Goal: Information Seeking & Learning: Learn about a topic

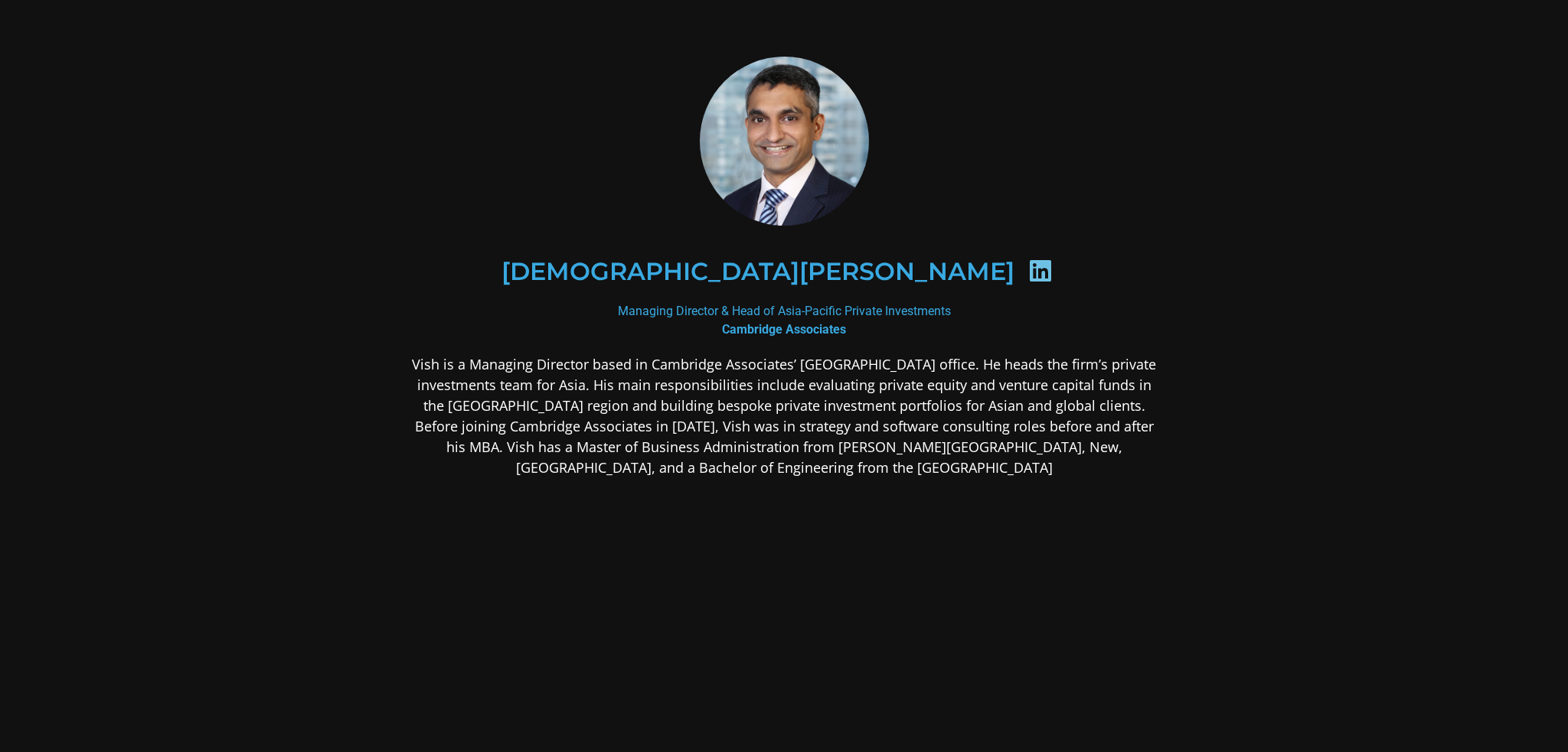
click at [574, 385] on p "Vish is a Managing Director based in Cambridge Associates’ [GEOGRAPHIC_DATA] of…" at bounding box center [784, 415] width 744 height 124
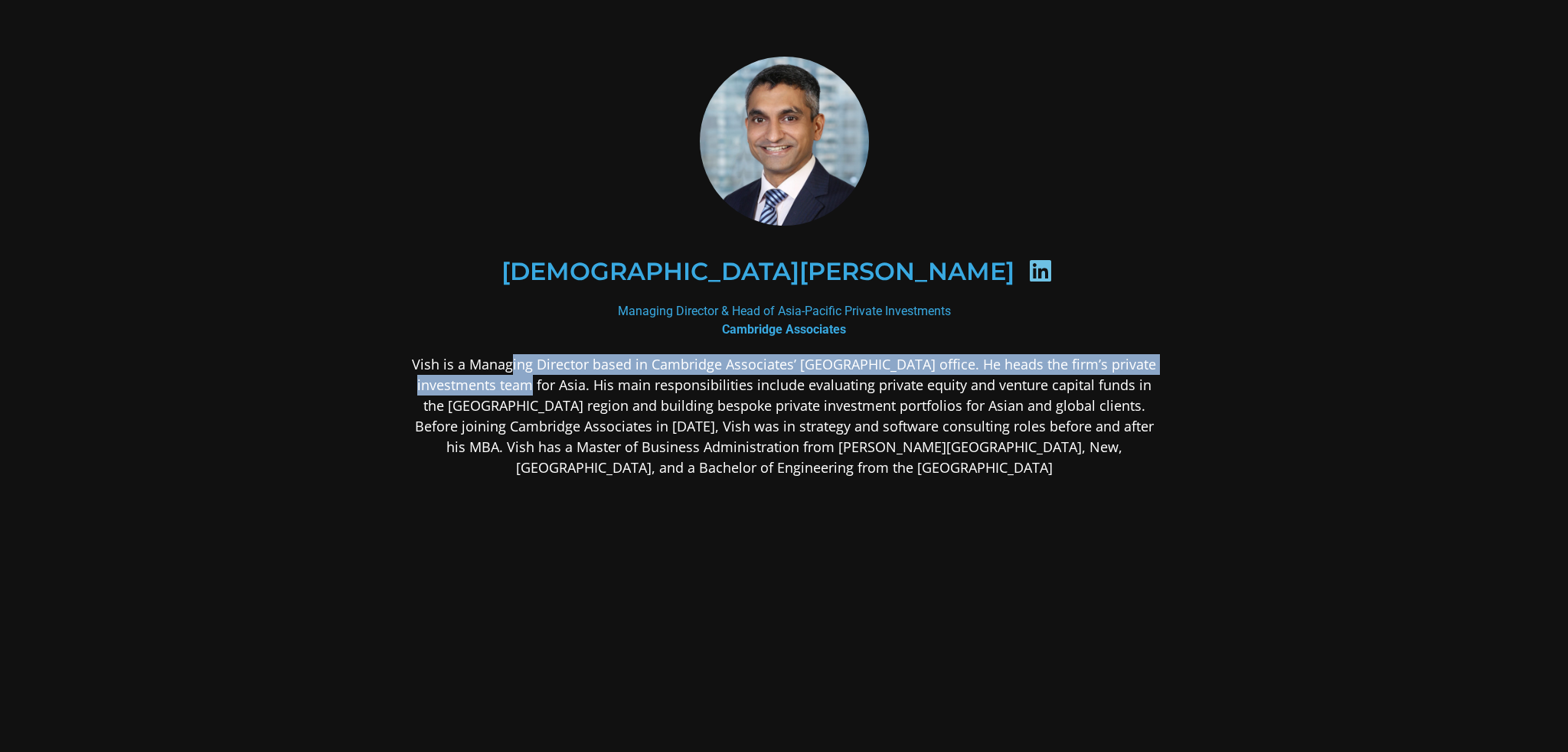
click at [574, 385] on p "Vish is a Managing Director based in Cambridge Associates’ [GEOGRAPHIC_DATA] of…" at bounding box center [784, 415] width 744 height 124
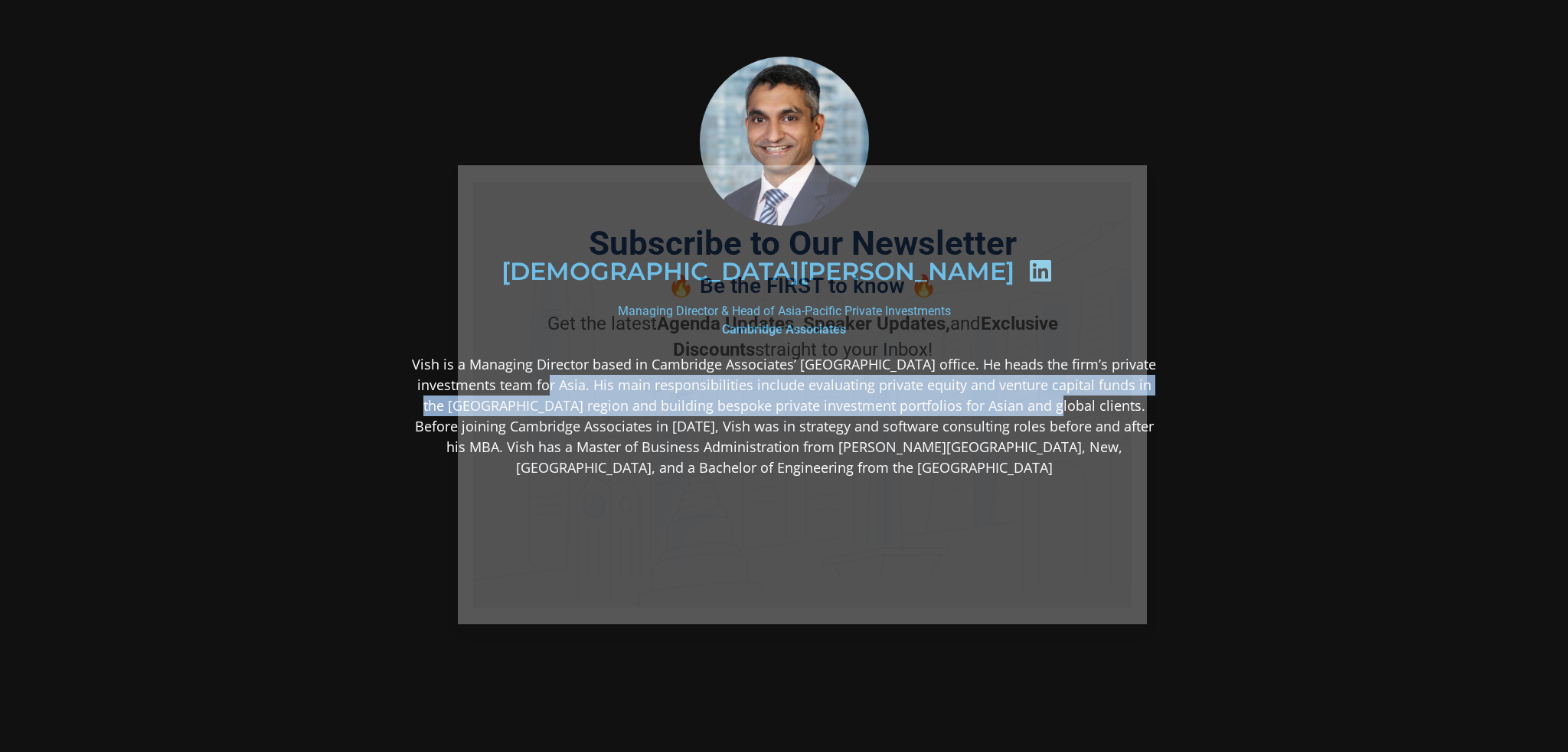
drag, startPoint x: 594, startPoint y: 385, endPoint x: 1077, endPoint y: 400, distance: 483.2
click at [1077, 400] on body "[DEMOGRAPHIC_DATA][PERSON_NAME] Managing Director & Head of Asia-Pacific Privat…" at bounding box center [784, 376] width 1568 height 752
copy p "His main responsibilities include evaluating private equity and venture capital…"
click at [1121, 176] on button "Close" at bounding box center [1127, 185] width 25 height 25
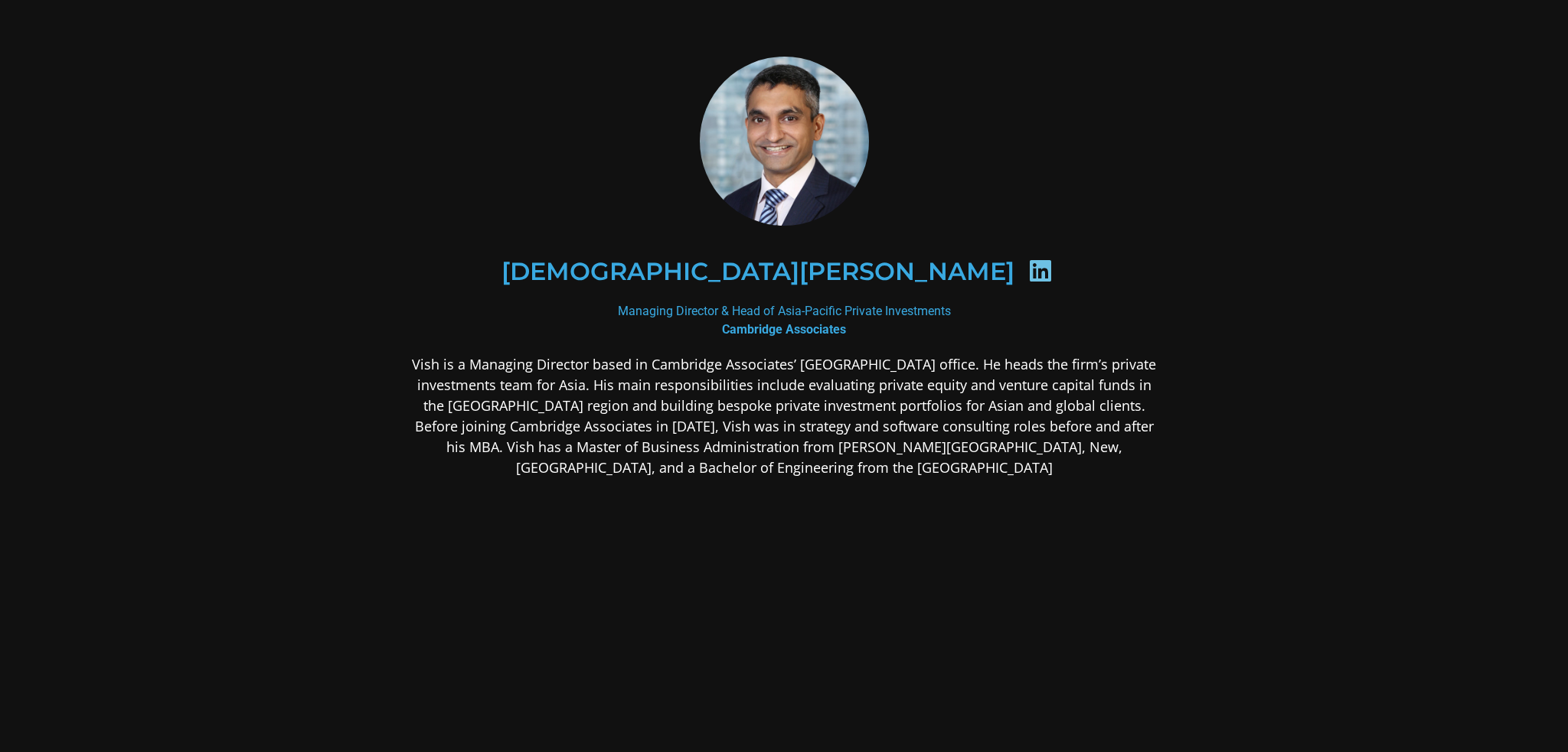
click at [748, 428] on p "Vish is a Managing Director based in Cambridge Associates’ [GEOGRAPHIC_DATA] of…" at bounding box center [784, 415] width 744 height 124
click at [1028, 269] on icon at bounding box center [1040, 271] width 25 height 25
click at [1028, 270] on icon at bounding box center [1040, 271] width 25 height 25
click at [1015, 276] on div at bounding box center [1040, 274] width 51 height 30
